Goal: Information Seeking & Learning: Check status

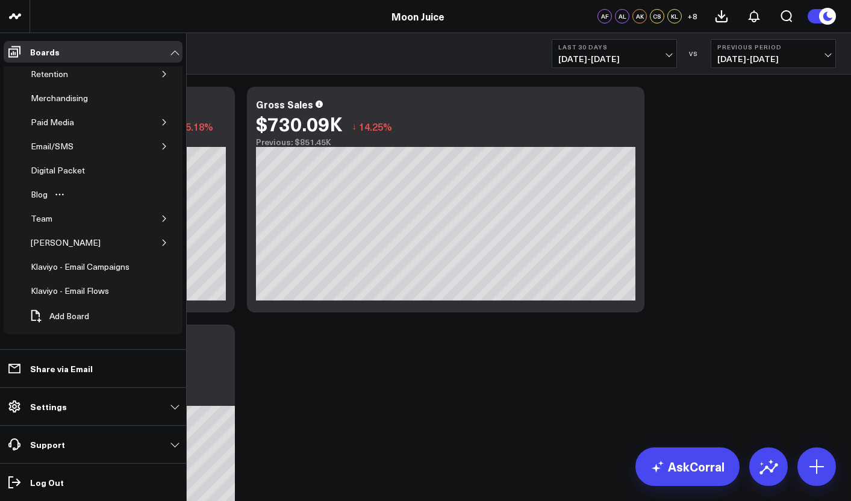
scroll to position [51, 0]
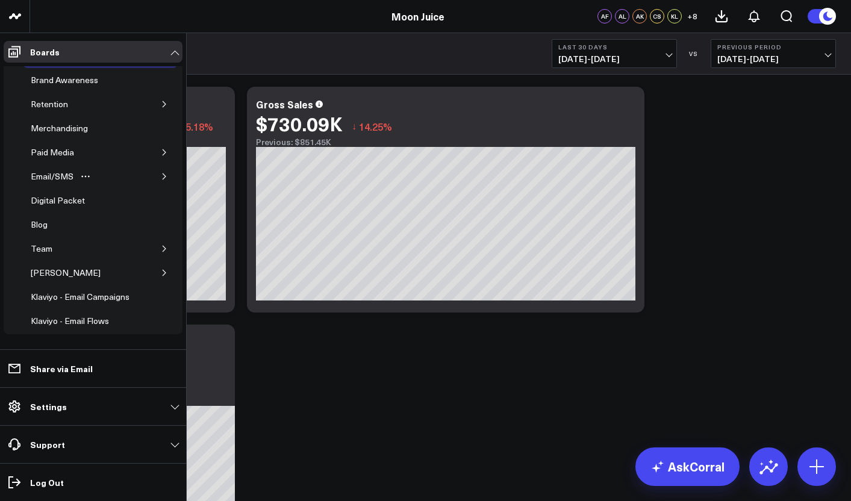
click at [110, 180] on div "Email/SMS" at bounding box center [100, 176] width 155 height 24
click at [151, 174] on div "Email/SMS" at bounding box center [100, 176] width 155 height 24
click at [158, 174] on button "button" at bounding box center [164, 177] width 12 height 12
click at [76, 231] on div "Email Performance" at bounding box center [76, 225] width 79 height 14
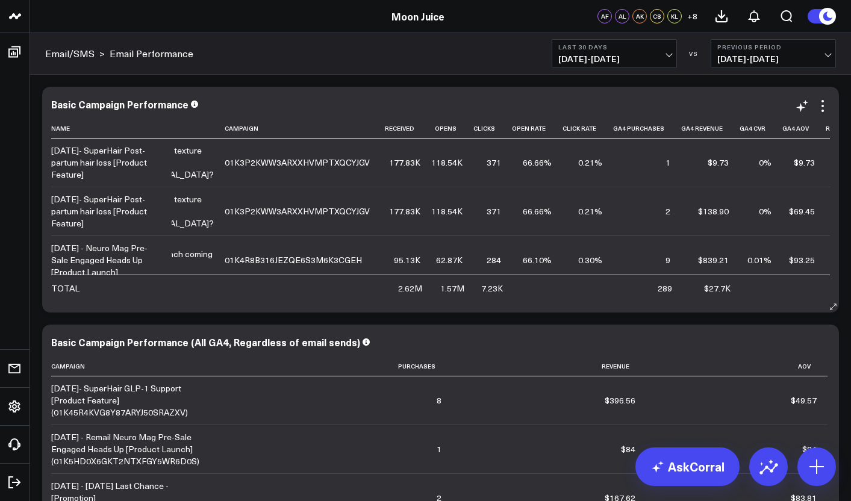
scroll to position [0, 77]
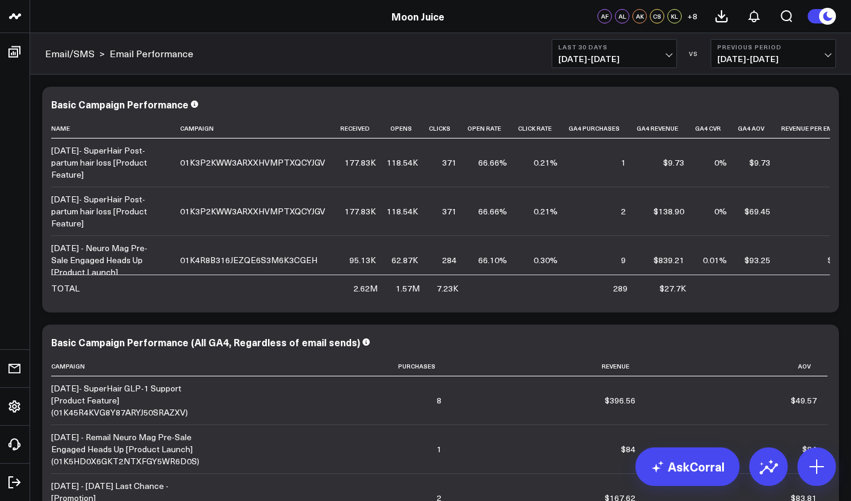
click at [669, 47] on b "Last 30 Days" at bounding box center [615, 46] width 112 height 7
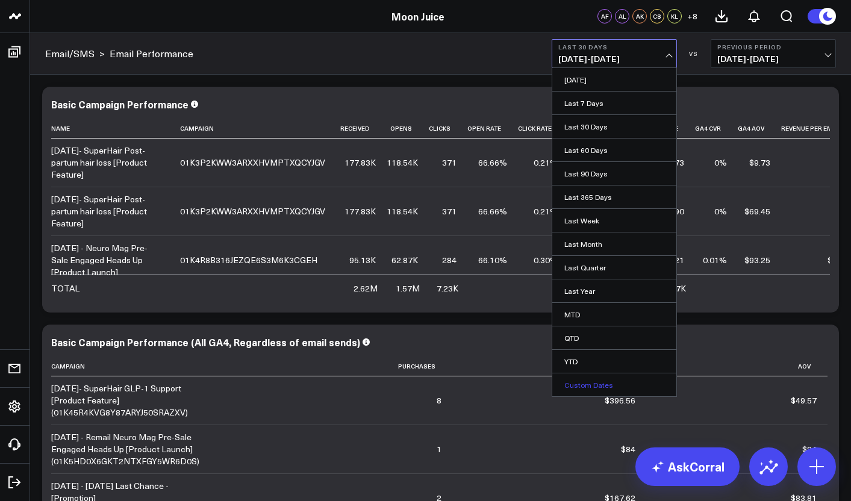
click at [581, 383] on link "Custom Dates" at bounding box center [615, 385] width 124 height 23
select select "9"
select select "2025"
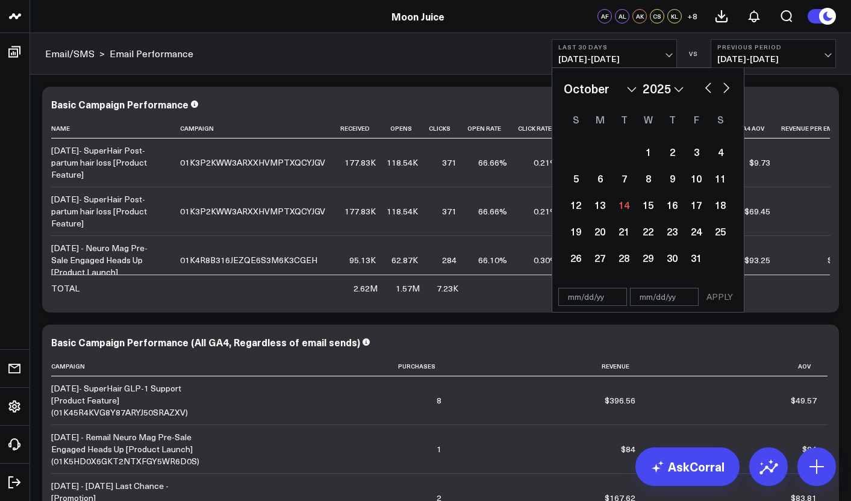
click at [710, 85] on button "button" at bounding box center [709, 87] width 12 height 14
select select "8"
select select "2025"
click at [710, 85] on button "button" at bounding box center [709, 87] width 12 height 14
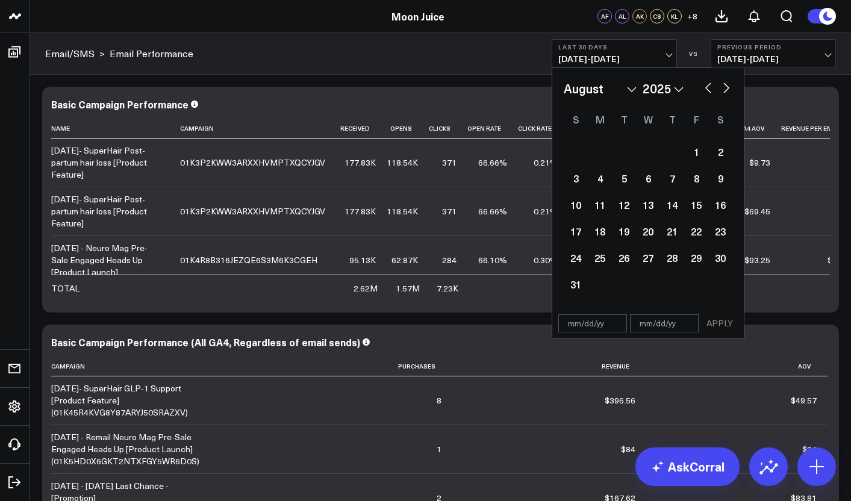
click at [710, 85] on button "button" at bounding box center [709, 87] width 12 height 14
select select "5"
select select "2025"
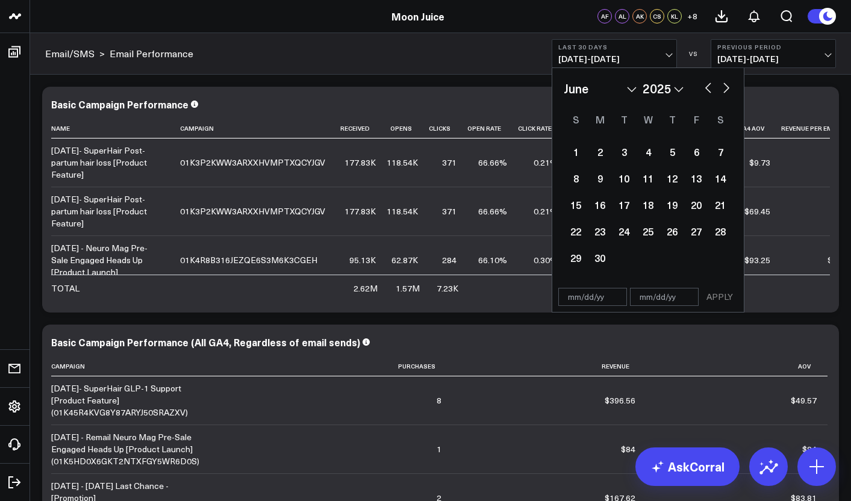
click at [710, 85] on button "button" at bounding box center [709, 87] width 12 height 14
select select "4"
select select "2025"
click at [710, 85] on button "button" at bounding box center [709, 87] width 12 height 14
select select "3"
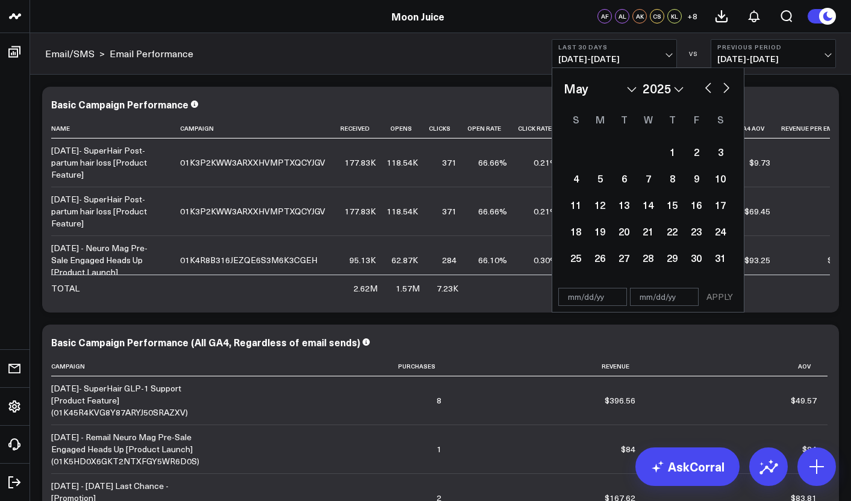
select select "2025"
click at [710, 85] on button "button" at bounding box center [709, 87] width 12 height 14
select select "2"
select select "2025"
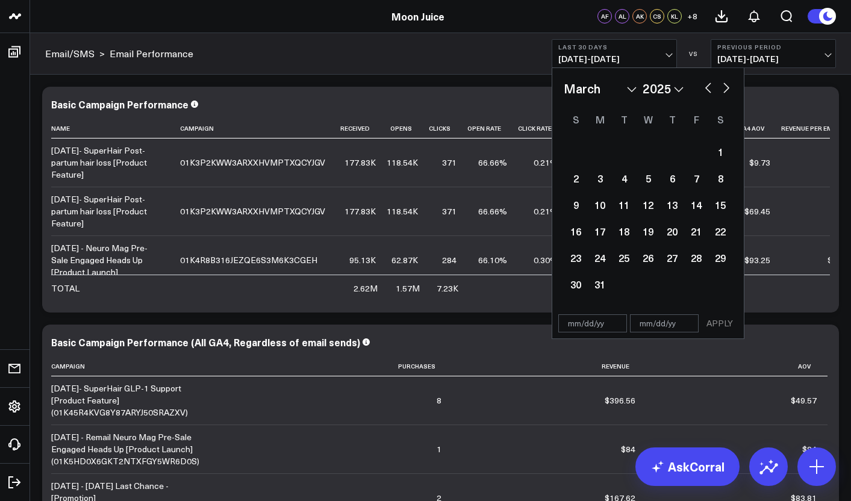
click at [710, 85] on button "button" at bounding box center [709, 87] width 12 height 14
select select "1"
select select "2025"
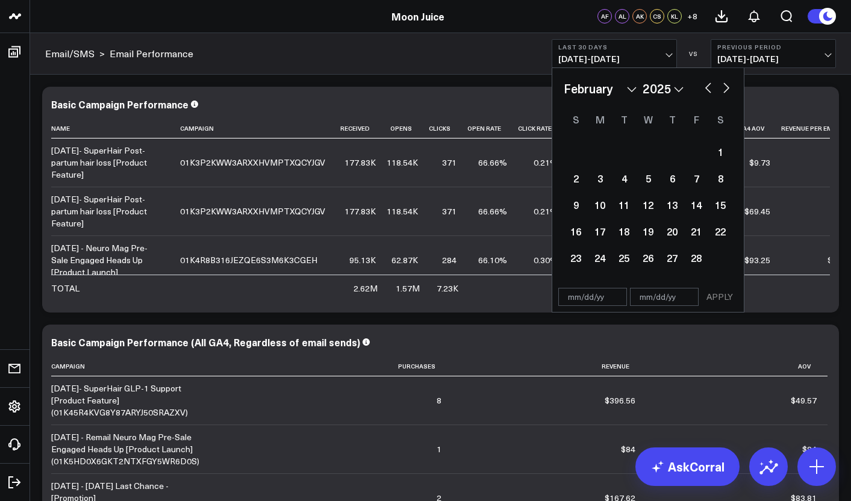
click at [710, 85] on button "button" at bounding box center [709, 87] width 12 height 14
select select "2025"
click at [710, 85] on button "button" at bounding box center [709, 87] width 12 height 14
select select "11"
select select "2024"
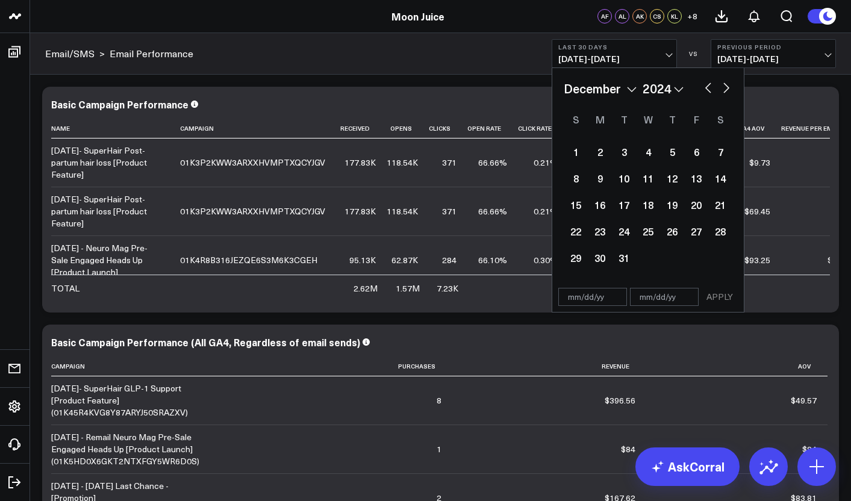
click at [710, 85] on button "button" at bounding box center [709, 87] width 12 height 14
select select "10"
select select "2024"
click at [697, 150] on div "1" at bounding box center [696, 152] width 24 height 24
type input "[DATE]"
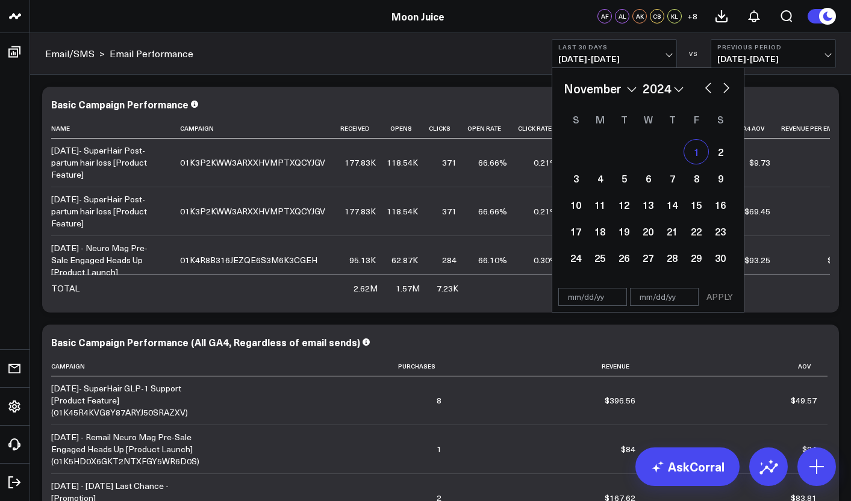
select select "10"
select select "2024"
click at [724, 92] on button "button" at bounding box center [727, 87] width 12 height 14
select select "11"
select select "2024"
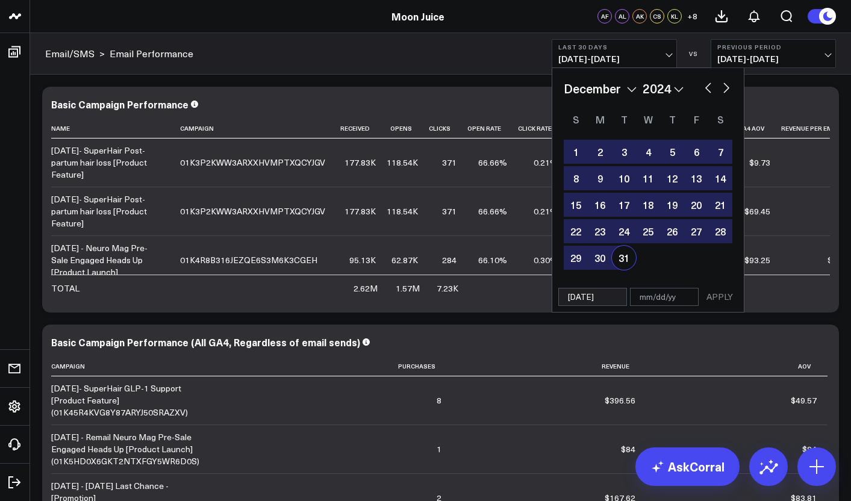
click at [622, 257] on div "31" at bounding box center [624, 258] width 24 height 24
type input "[DATE]"
select select "11"
select select "2024"
click at [717, 300] on button "APPLY" at bounding box center [720, 297] width 36 height 18
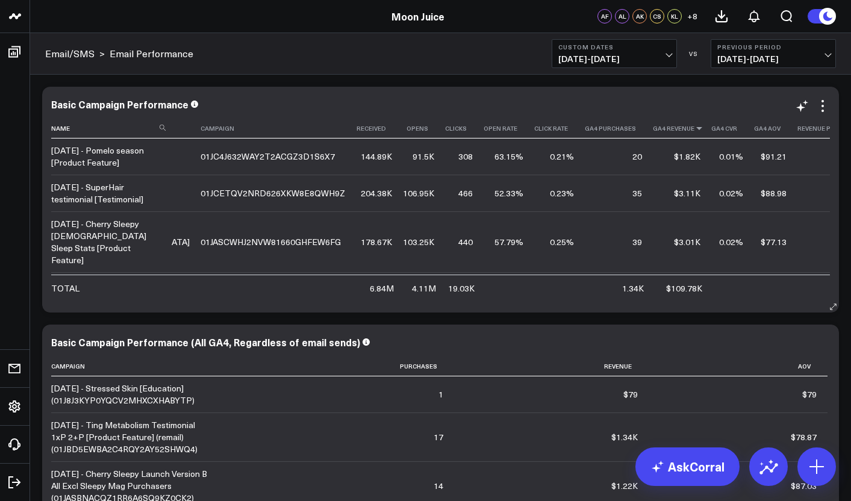
click at [695, 129] on icon at bounding box center [700, 128] width 10 height 7
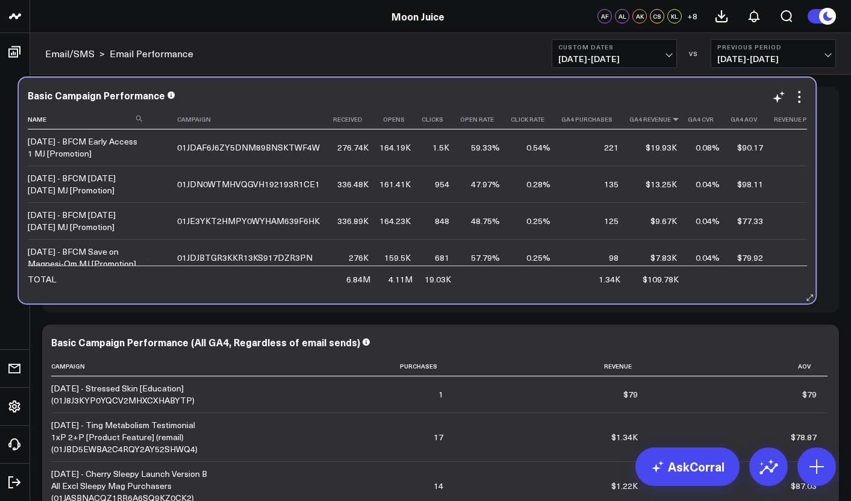
click at [671, 120] on icon at bounding box center [676, 119] width 10 height 7
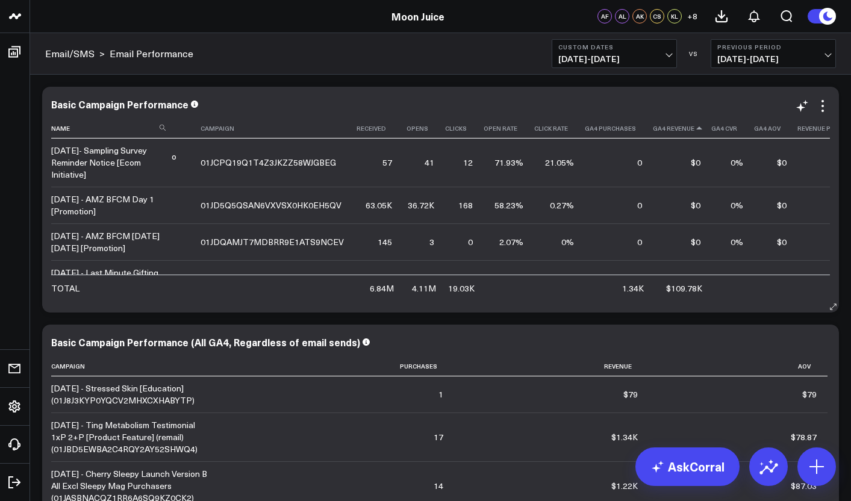
click at [695, 130] on icon at bounding box center [700, 128] width 10 height 7
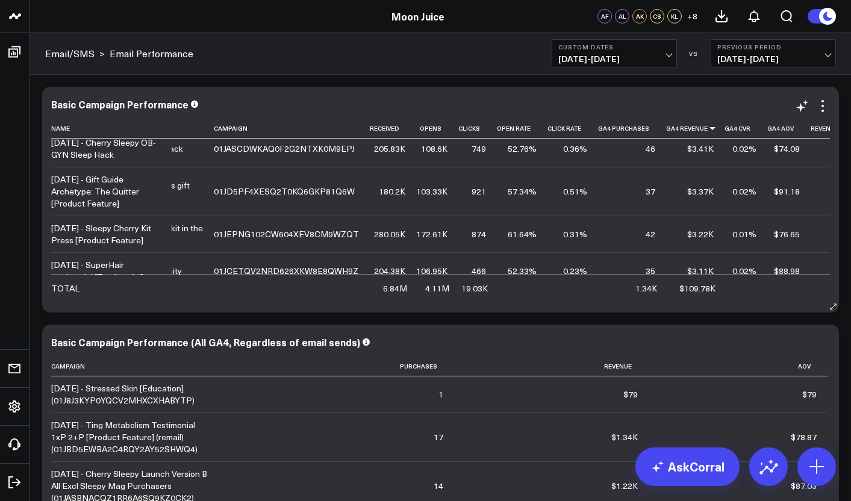
scroll to position [223, 64]
